Goal: Information Seeking & Learning: Learn about a topic

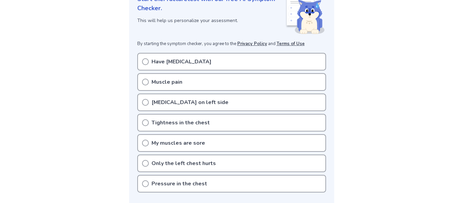
scroll to position [102, 0]
click at [203, 125] on p "Tightness in the chest" at bounding box center [181, 122] width 58 height 8
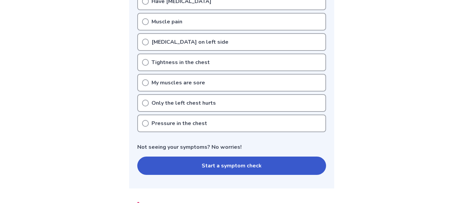
scroll to position [163, 0]
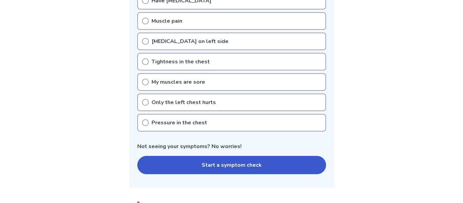
click at [206, 169] on button "Start a symptom check" at bounding box center [231, 165] width 189 height 18
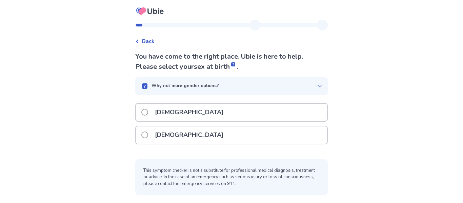
click at [161, 132] on p "Female" at bounding box center [189, 134] width 77 height 17
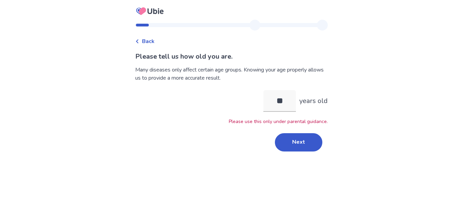
type input "*"
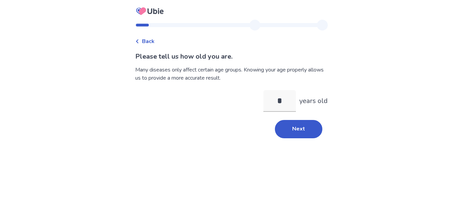
type input "**"
click at [295, 132] on button "Next" at bounding box center [298, 129] width 47 height 18
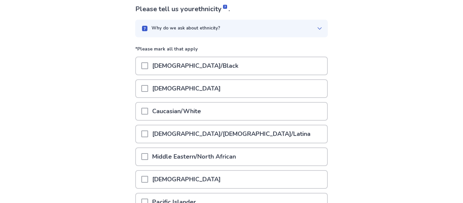
scroll to position [48, 0]
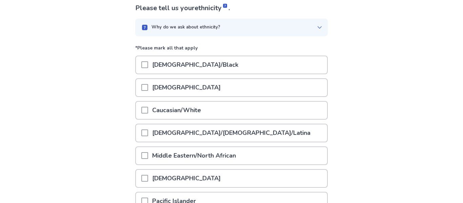
click at [205, 111] on p "Caucasian/White" at bounding box center [176, 110] width 57 height 17
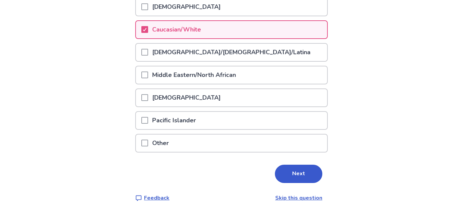
scroll to position [139, 0]
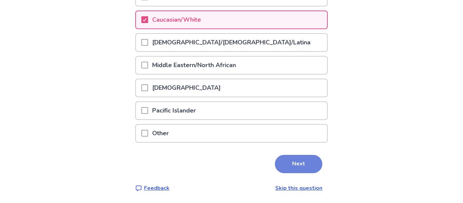
click at [297, 166] on button "Next" at bounding box center [298, 164] width 47 height 18
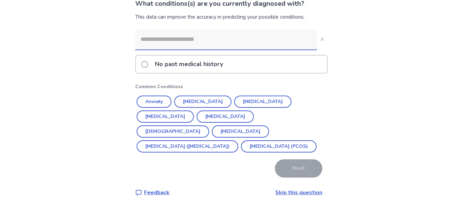
scroll to position [54, 0]
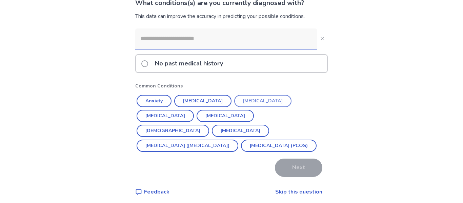
click at [249, 99] on button "Depression" at bounding box center [262, 101] width 57 height 12
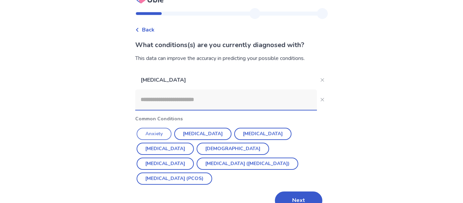
click at [151, 132] on button "Anxiety" at bounding box center [154, 134] width 35 height 12
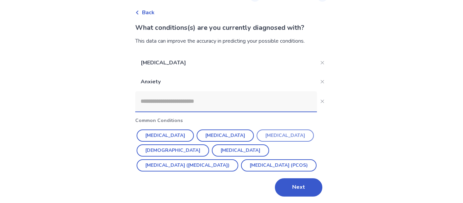
scroll to position [29, 0]
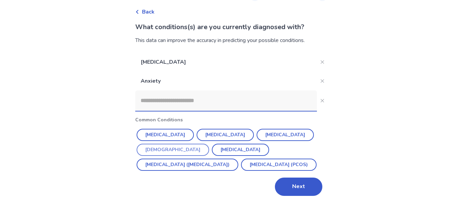
click at [209, 144] on button "Asthma" at bounding box center [173, 150] width 73 height 12
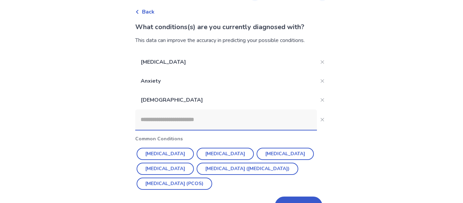
scroll to position [50, 0]
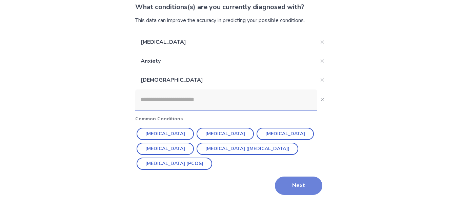
click at [296, 182] on button "Next" at bounding box center [298, 186] width 47 height 18
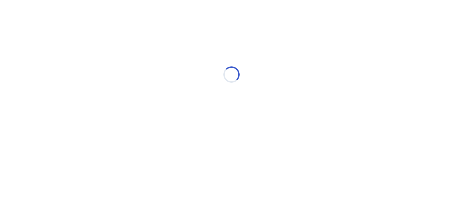
scroll to position [0, 0]
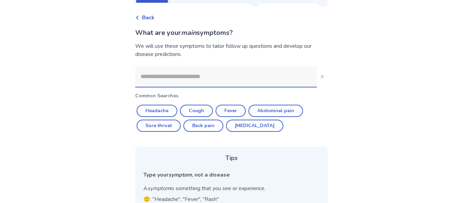
scroll to position [22, 0]
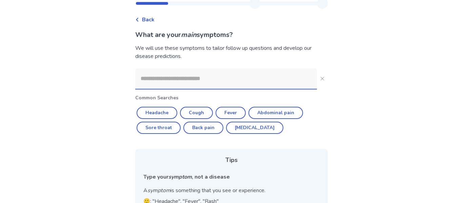
click at [177, 73] on input at bounding box center [226, 78] width 182 height 20
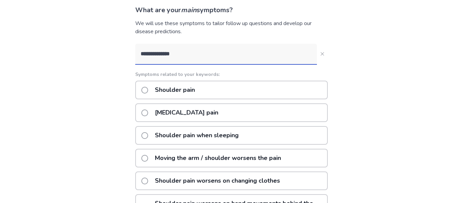
scroll to position [46, 0]
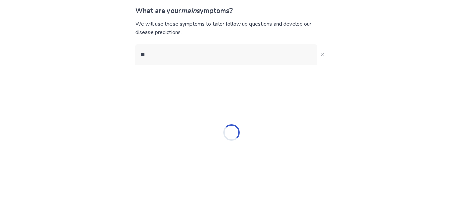
type input "*"
type input "**********"
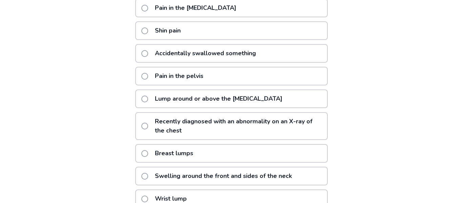
scroll to position [157, 0]
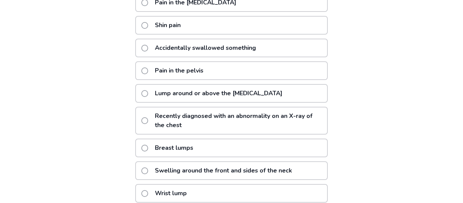
click at [237, 97] on p "Lump around or above the collarbone" at bounding box center [219, 93] width 136 height 17
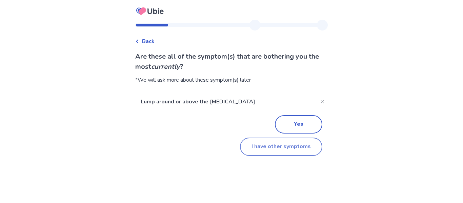
click at [261, 152] on button "I have other symptoms" at bounding box center [281, 147] width 82 height 18
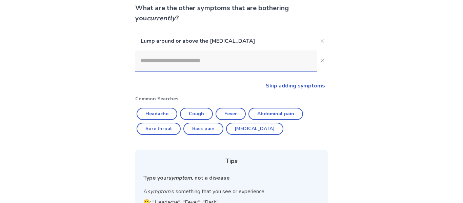
scroll to position [47, 0]
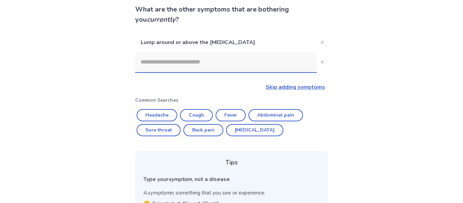
click at [197, 62] on input at bounding box center [226, 62] width 182 height 20
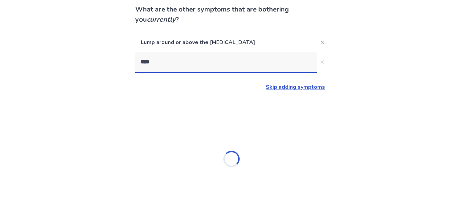
scroll to position [0, 0]
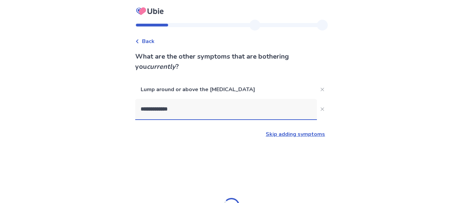
type input "**********"
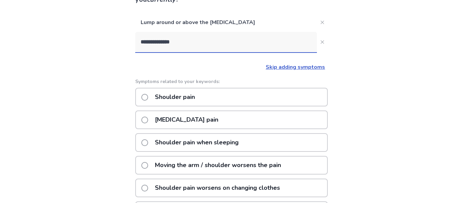
scroll to position [72, 0]
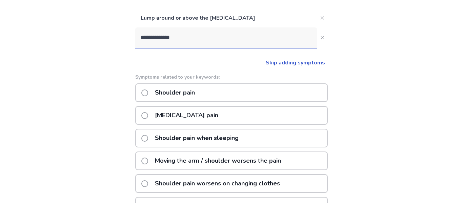
click at [197, 96] on p "Shoulder pain" at bounding box center [175, 92] width 48 height 17
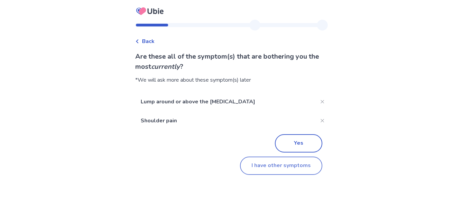
click at [256, 166] on button "I have other symptoms" at bounding box center [281, 166] width 82 height 18
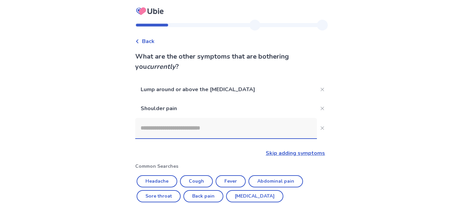
click at [187, 132] on input at bounding box center [226, 128] width 182 height 20
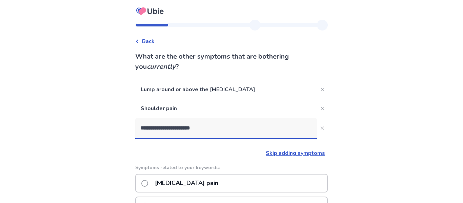
type input "**********"
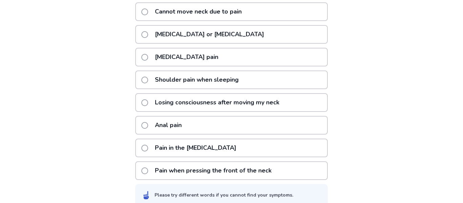
scroll to position [205, 0]
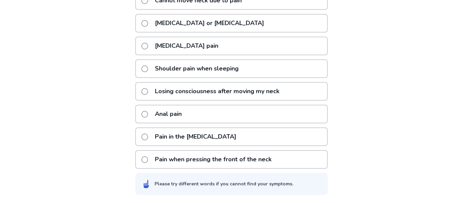
click at [224, 162] on p "Pain when pressing the front of the neck" at bounding box center [213, 159] width 125 height 17
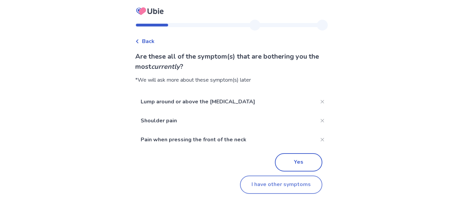
click at [256, 182] on button "I have other symptoms" at bounding box center [281, 185] width 82 height 18
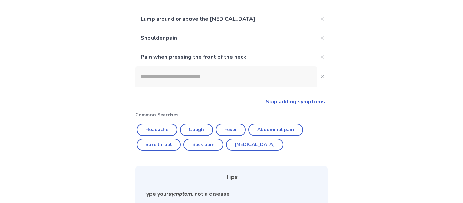
scroll to position [59, 0]
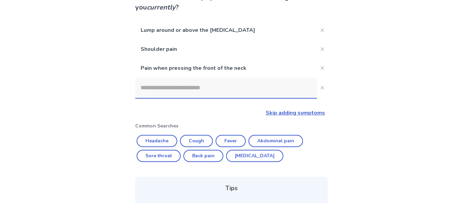
click at [208, 91] on input at bounding box center [226, 88] width 182 height 20
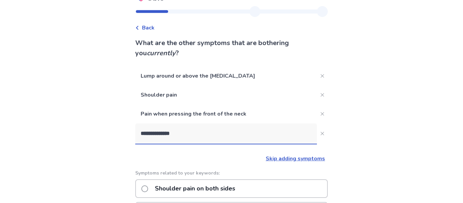
scroll to position [0, 0]
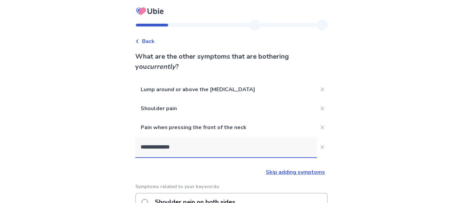
click at [166, 149] on input "**********" at bounding box center [226, 147] width 182 height 20
click at [258, 147] on input "**********" at bounding box center [226, 147] width 182 height 20
type input "*"
click at [164, 148] on input "**********" at bounding box center [226, 147] width 182 height 20
type input "**********"
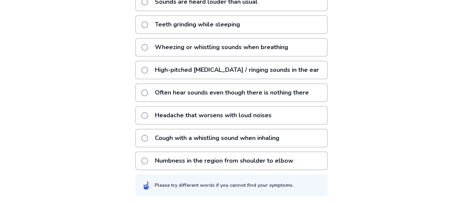
scroll to position [224, 0]
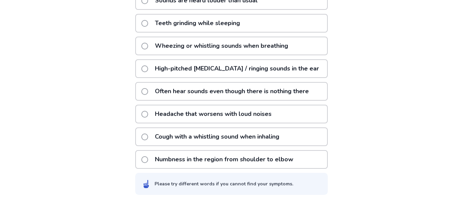
click at [283, 121] on div "Headache that worsens with loud noises" at bounding box center [231, 114] width 193 height 19
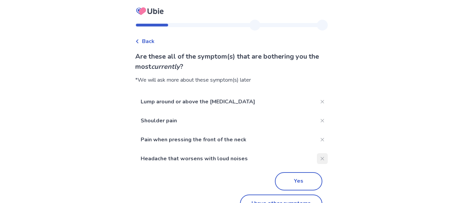
click at [318, 160] on button "Close" at bounding box center [322, 158] width 11 height 11
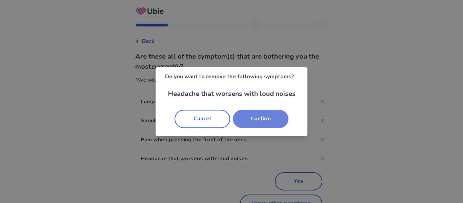
click at [269, 118] on button "Confirm" at bounding box center [261, 119] width 56 height 18
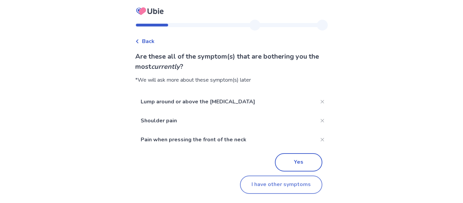
click at [264, 189] on button "I have other symptoms" at bounding box center [281, 185] width 82 height 18
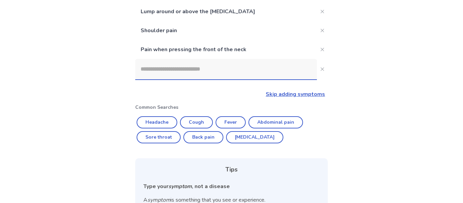
scroll to position [71, 0]
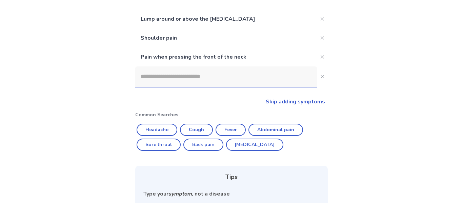
click at [209, 78] on input at bounding box center [226, 76] width 182 height 20
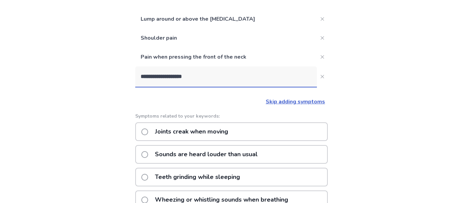
click at [165, 77] on input "**********" at bounding box center [226, 76] width 182 height 20
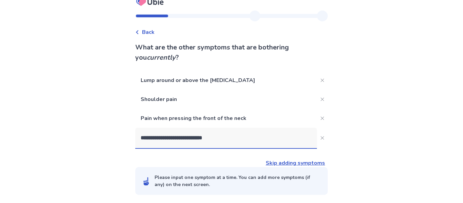
scroll to position [9, 0]
click at [230, 134] on input "**********" at bounding box center [226, 138] width 182 height 20
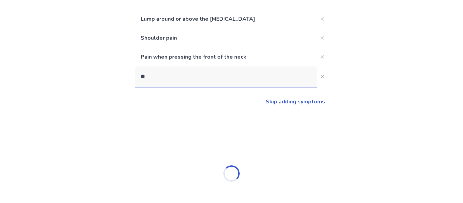
type input "*"
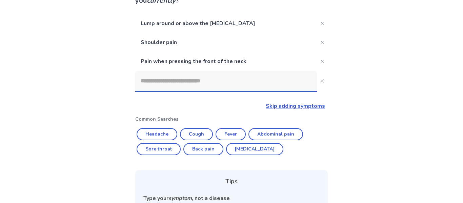
scroll to position [65, 0]
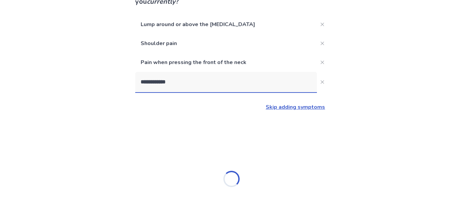
type input "**********"
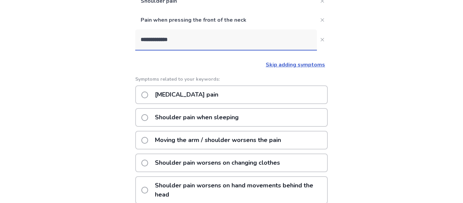
scroll to position [108, 0]
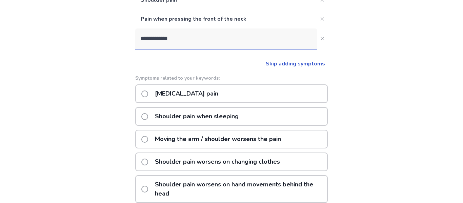
click at [220, 93] on div "Shoulder blade pain" at bounding box center [231, 93] width 193 height 19
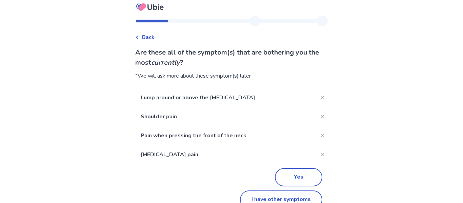
scroll to position [18, 0]
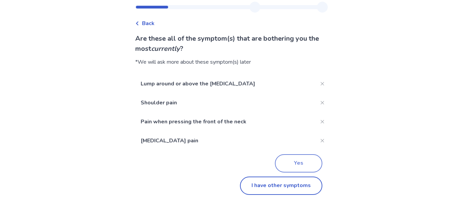
click at [283, 163] on button "Yes" at bounding box center [298, 163] width 47 height 18
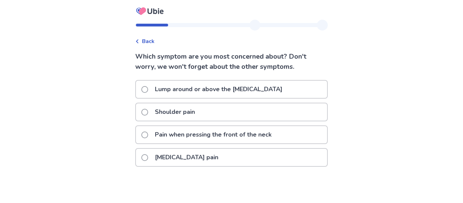
click at [236, 92] on p "Lump around or above the collarbone" at bounding box center [219, 89] width 136 height 17
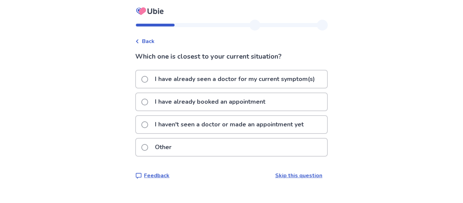
click at [197, 127] on p "I haven't seen a doctor or made an appointment yet" at bounding box center [229, 124] width 157 height 17
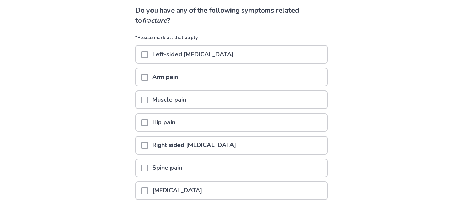
scroll to position [48, 0]
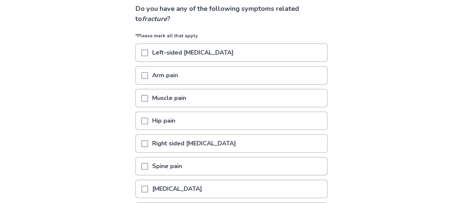
click at [228, 67] on div "Arm pain" at bounding box center [231, 75] width 191 height 17
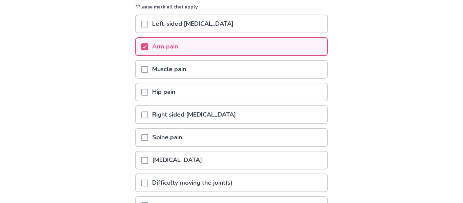
scroll to position [78, 0]
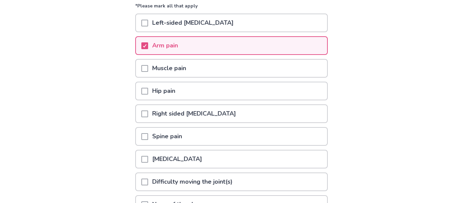
click at [207, 44] on div "Arm pain" at bounding box center [231, 45] width 191 height 17
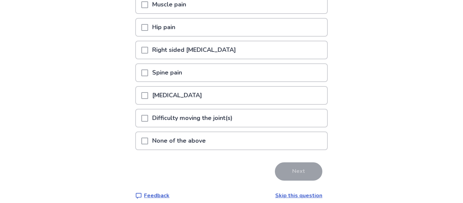
scroll to position [143, 0]
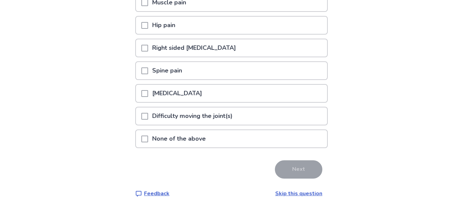
click at [146, 139] on span at bounding box center [144, 139] width 7 height 7
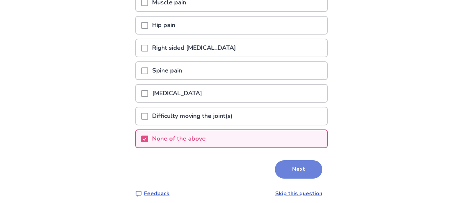
click at [293, 169] on button "Next" at bounding box center [298, 169] width 47 height 18
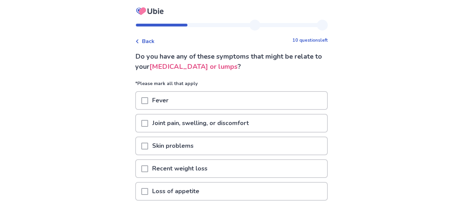
click at [210, 126] on p "Joint pain, swelling, or discomfort" at bounding box center [200, 123] width 105 height 17
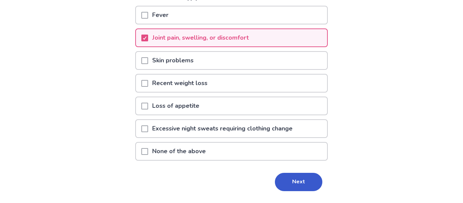
scroll to position [88, 0]
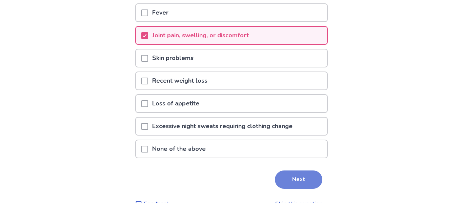
click at [288, 178] on button "Next" at bounding box center [298, 180] width 47 height 18
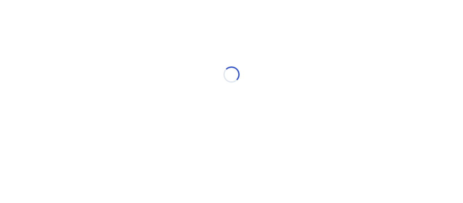
select select "*"
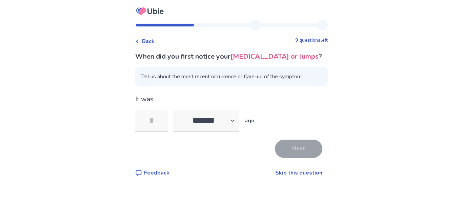
type input "*"
click at [293, 156] on button "Next" at bounding box center [298, 149] width 47 height 18
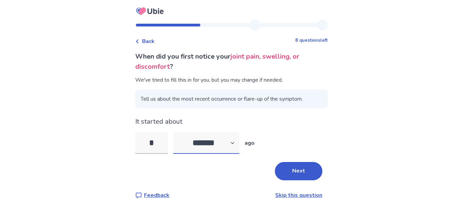
click at [237, 144] on select "******* ****** ******* ******** *******" at bounding box center [206, 143] width 66 height 22
select select "*"
click at [177, 132] on select "******* ****** ******* ******** *******" at bounding box center [206, 143] width 66 height 22
click at [162, 143] on input "*" at bounding box center [151, 143] width 33 height 22
type input "**"
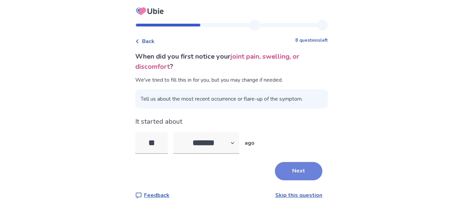
click at [305, 177] on button "Next" at bounding box center [298, 171] width 47 height 18
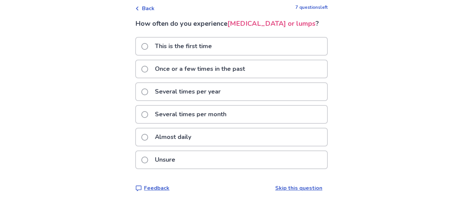
scroll to position [42, 0]
click at [214, 48] on p "This is the first time" at bounding box center [183, 46] width 65 height 17
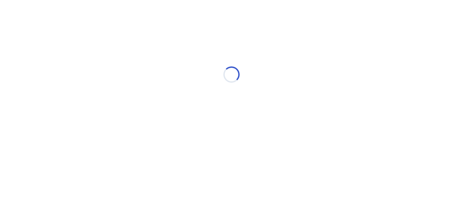
scroll to position [0, 0]
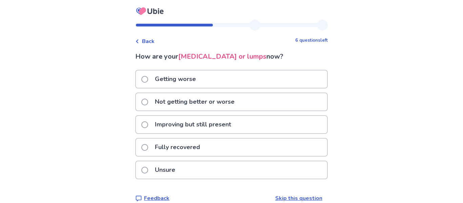
click at [176, 172] on p "Unsure" at bounding box center [165, 169] width 28 height 17
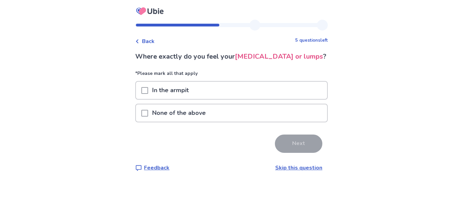
click at [169, 122] on p "None of the above" at bounding box center [179, 112] width 62 height 17
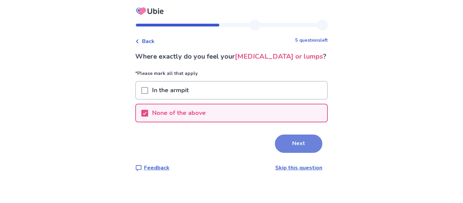
click at [287, 153] on button "Next" at bounding box center [298, 144] width 47 height 18
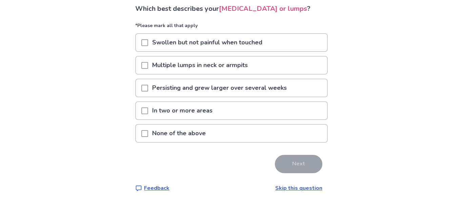
scroll to position [57, 0]
click at [200, 140] on p "None of the above" at bounding box center [179, 133] width 62 height 17
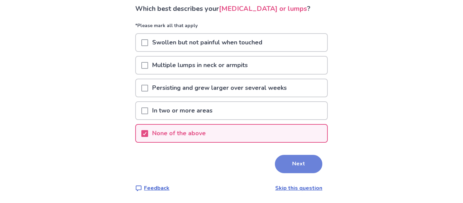
click at [286, 170] on button "Next" at bounding box center [298, 164] width 47 height 18
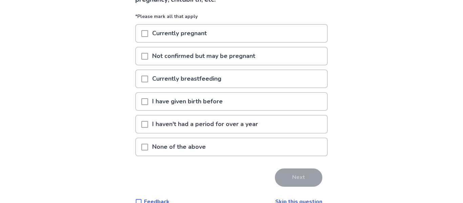
scroll to position [81, 0]
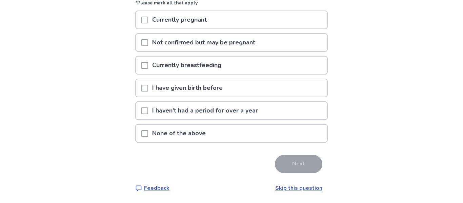
click at [166, 132] on p "None of the above" at bounding box center [179, 133] width 62 height 17
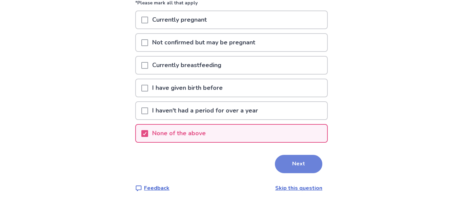
click at [295, 163] on button "Next" at bounding box center [298, 164] width 47 height 18
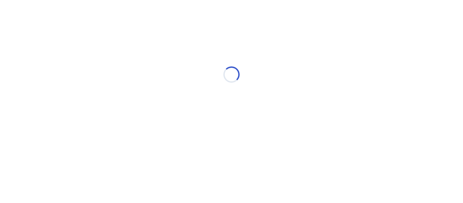
scroll to position [0, 0]
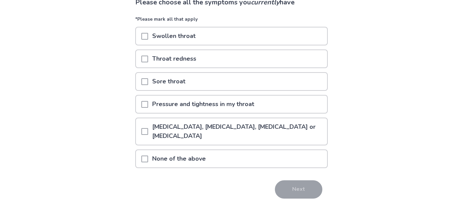
scroll to position [57, 0]
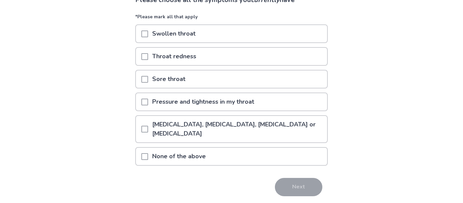
click at [201, 161] on p "None of the above" at bounding box center [179, 156] width 62 height 17
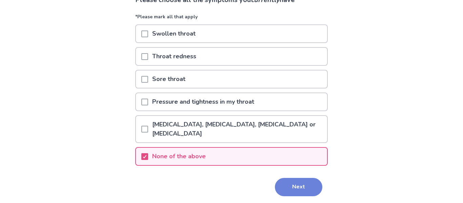
click at [293, 184] on button "Next" at bounding box center [298, 187] width 47 height 18
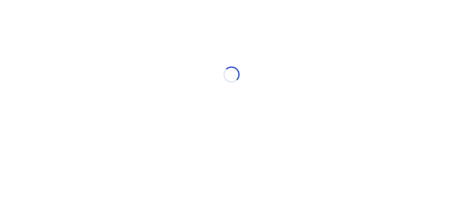
scroll to position [0, 0]
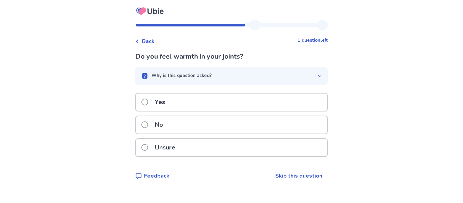
click at [165, 127] on p "No" at bounding box center [159, 124] width 16 height 17
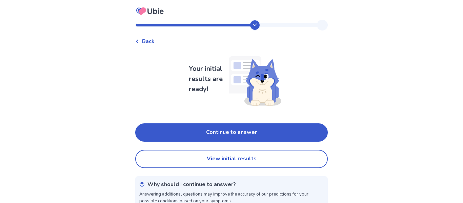
scroll to position [11, 0]
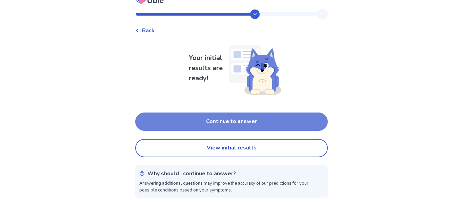
click at [236, 122] on button "Continue to answer" at bounding box center [231, 122] width 193 height 18
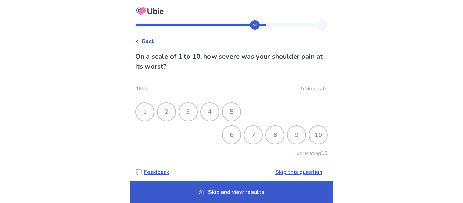
click at [233, 111] on div "5" at bounding box center [232, 112] width 18 height 18
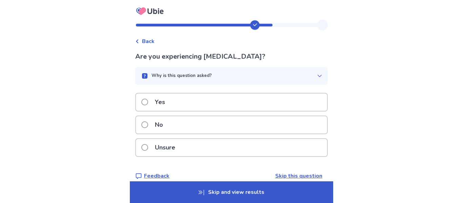
click at [162, 149] on p "Unsure" at bounding box center [165, 147] width 28 height 17
click at [183, 147] on div "Unsure" at bounding box center [231, 147] width 191 height 17
click at [167, 127] on p "No" at bounding box center [159, 124] width 16 height 17
click at [170, 147] on p "Unsure" at bounding box center [165, 147] width 28 height 17
click at [176, 131] on div "No" at bounding box center [231, 124] width 191 height 17
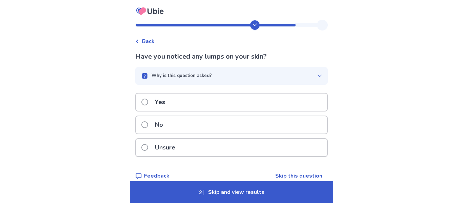
click at [184, 130] on div "No" at bounding box center [231, 124] width 191 height 17
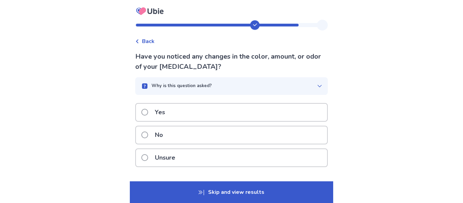
click at [166, 141] on p "No" at bounding box center [159, 134] width 16 height 17
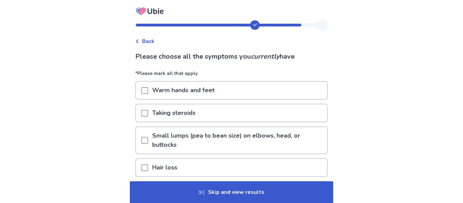
click at [191, 191] on p "Skip and view results" at bounding box center [231, 192] width 203 height 22
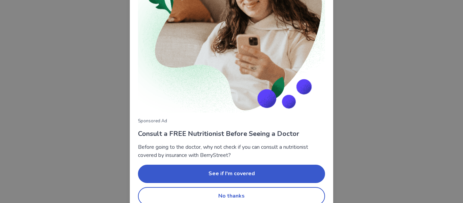
scroll to position [94, 0]
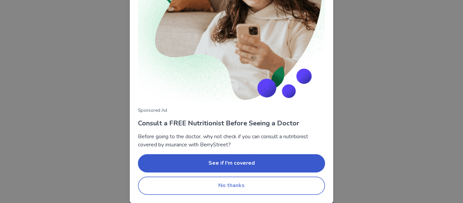
click at [236, 188] on button "No thanks" at bounding box center [231, 186] width 187 height 18
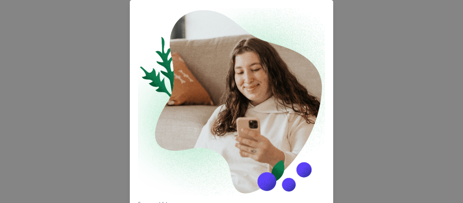
scroll to position [94, 0]
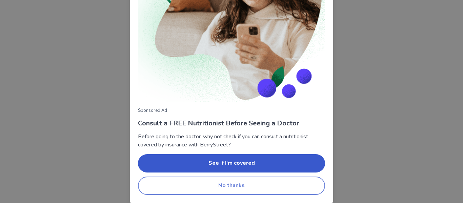
click at [219, 186] on button "No thanks" at bounding box center [231, 186] width 187 height 18
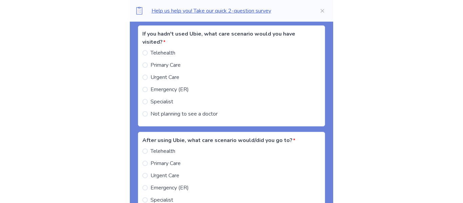
scroll to position [696, 0]
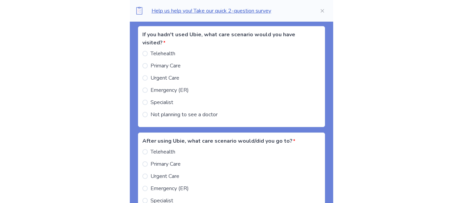
click at [148, 114] on span at bounding box center [144, 114] width 5 height 5
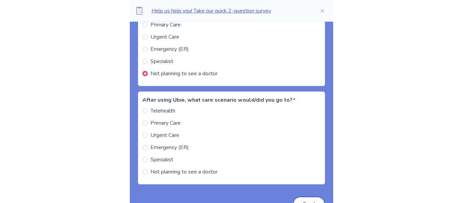
scroll to position [752, 0]
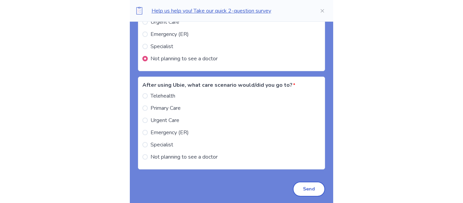
click at [148, 122] on span at bounding box center [144, 120] width 5 height 5
click at [298, 188] on button "Send" at bounding box center [309, 189] width 32 height 15
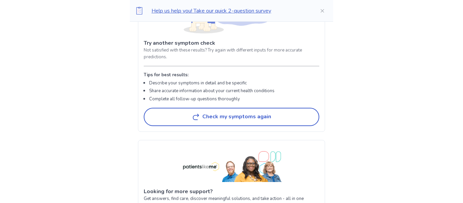
scroll to position [922, 0]
